Goal: Information Seeking & Learning: Find specific fact

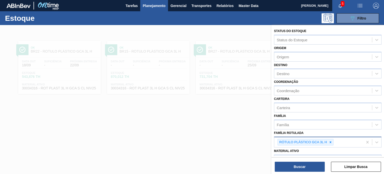
click at [333, 145] on div "RÓTULO PLÁSTICO GCA 3L H" at bounding box center [318, 142] width 89 height 10
click at [330, 141] on icon at bounding box center [331, 142] width 2 height 2
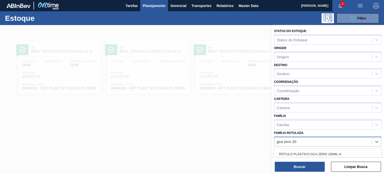
type Rotulada "gca zero 200"
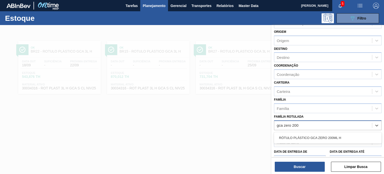
scroll to position [25, 0]
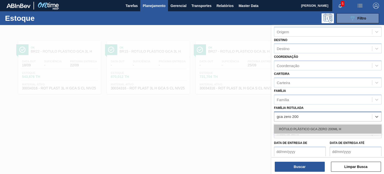
click at [333, 131] on div "RÓTULO PLÁSTICO GCA ZERO 200ML H" at bounding box center [328, 128] width 108 height 9
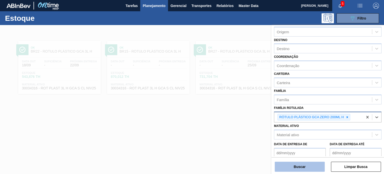
click at [316, 167] on button "Buscar" at bounding box center [300, 167] width 50 height 10
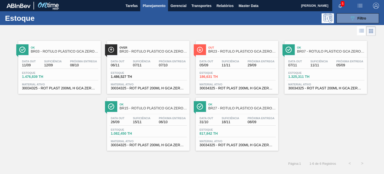
drag, startPoint x: 228, startPoint y: 124, endPoint x: 244, endPoint y: 71, distance: 55.9
click at [244, 71] on div "Data [DATE] Suficiência 11/11 Próxima Entrega 29/09 Estoque 186,631 TH Material…" at bounding box center [237, 74] width 83 height 34
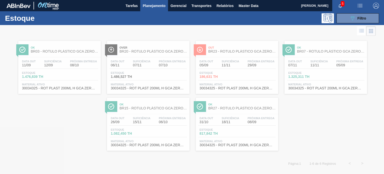
click at [218, 119] on div at bounding box center [192, 99] width 384 height 149
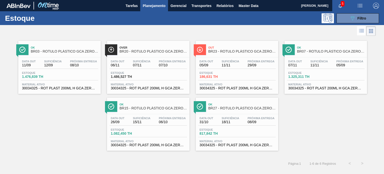
click at [217, 115] on div "Data [DATE] Suficiência 18/11 Próxima Entrega 08/09 Estoque 817,842 TH Material…" at bounding box center [237, 131] width 83 height 34
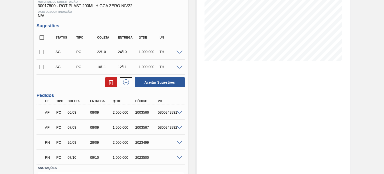
scroll to position [92, 0]
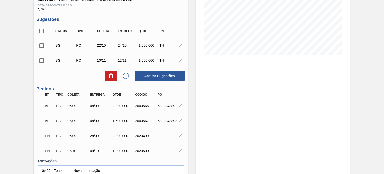
click at [140, 107] on div "2003566" at bounding box center [146, 106] width 25 height 4
copy div "2003566"
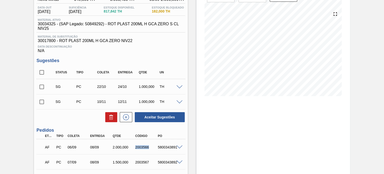
scroll to position [42, 0]
